Goal: Ask a question: Seek information or help from site administrators or community

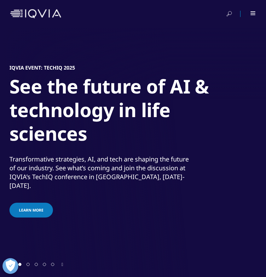
scroll to position [32, 0]
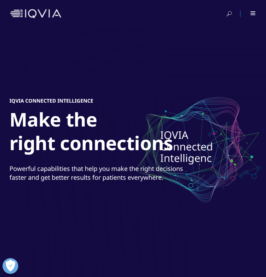
click at [33, 16] on img at bounding box center [35, 13] width 51 height 9
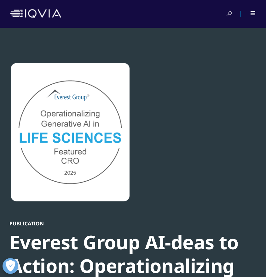
click at [35, 10] on img at bounding box center [35, 13] width 51 height 9
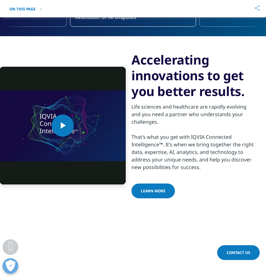
scroll to position [312, 0]
click at [63, 126] on span "Video Player" at bounding box center [63, 126] width 0 height 0
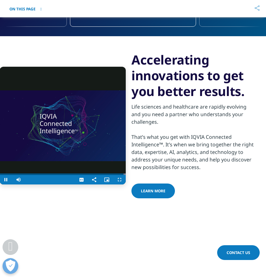
click at [104, 144] on video "Video Player" at bounding box center [63, 126] width 126 height 118
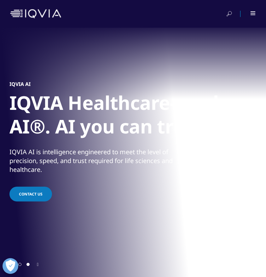
click at [21, 266] on span "Go to slide 1" at bounding box center [19, 264] width 3 height 3
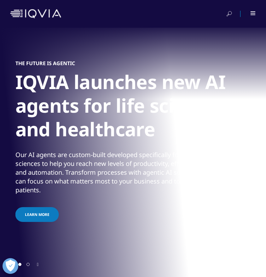
click at [73, 246] on div "THE FUTURE IS AGENTIC IQVIA launches new AI agents for life sciences and health…" at bounding box center [138, 141] width 247 height 239
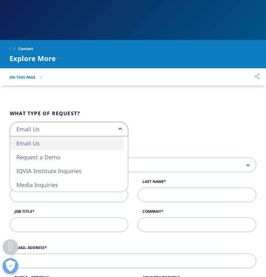
click at [49, 130] on span "Email Us" at bounding box center [69, 129] width 118 height 14
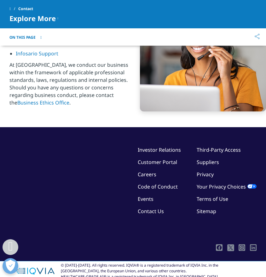
scroll to position [1043, 0]
